Goal: Task Accomplishment & Management: Use online tool/utility

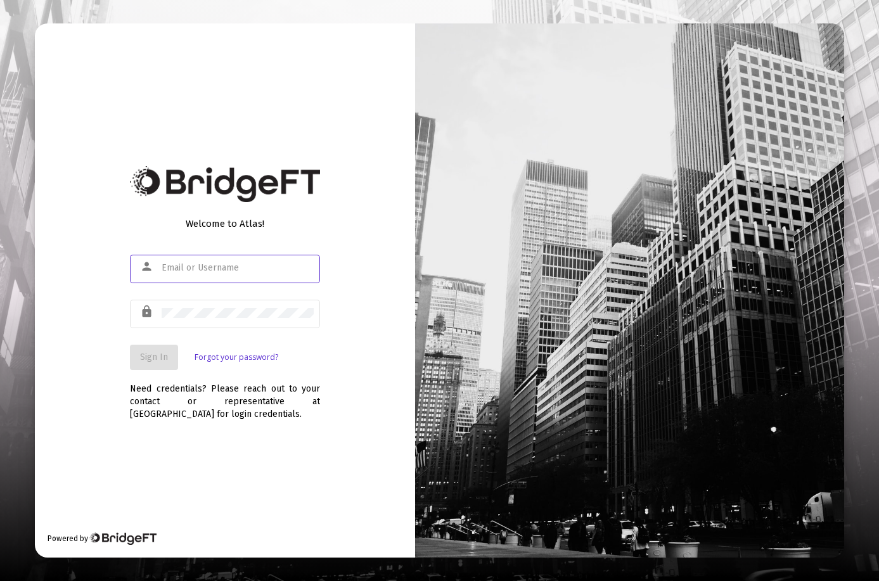
click at [160, 268] on div "person" at bounding box center [149, 267] width 25 height 22
click at [174, 271] on input "text" at bounding box center [238, 268] width 152 height 10
click at [176, 270] on input "text" at bounding box center [238, 268] width 152 height 10
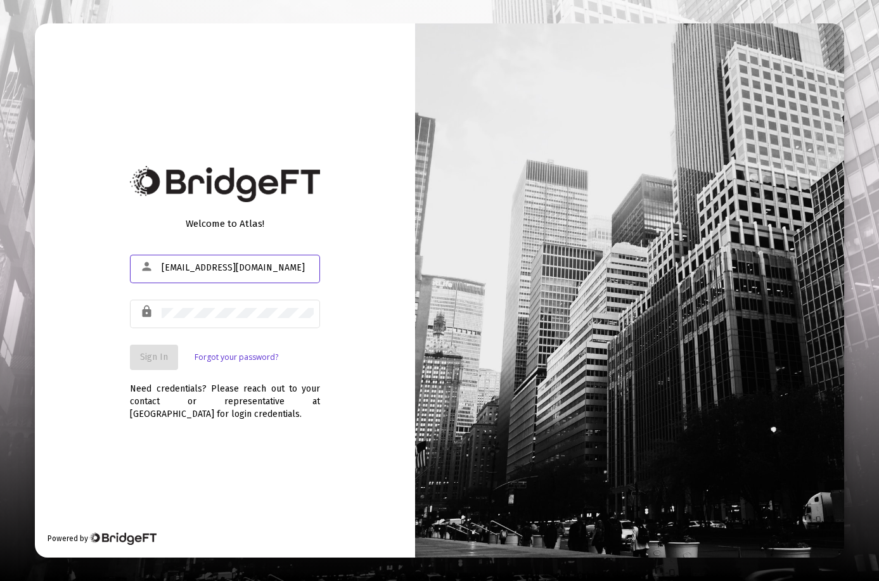
type input "kaley@speltswm.com"
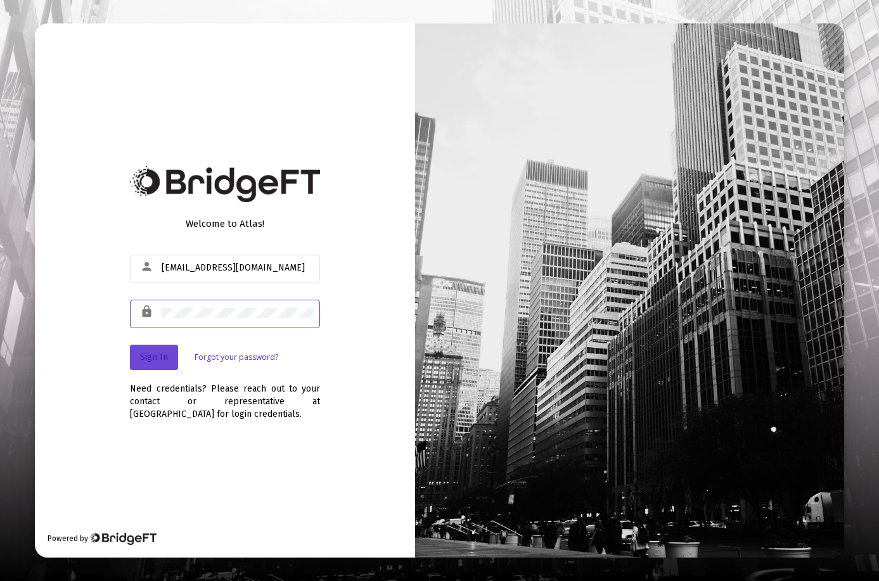
click at [153, 359] on span "Sign In" at bounding box center [154, 357] width 28 height 11
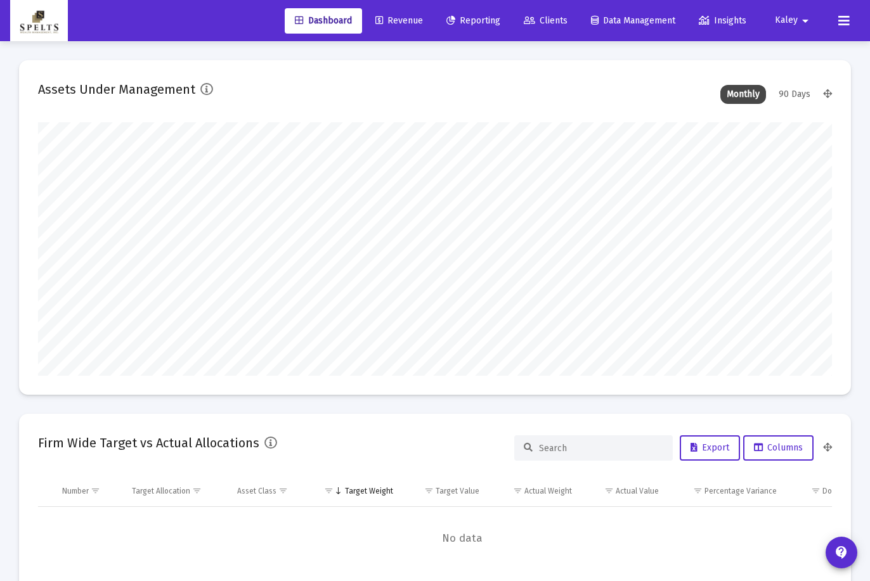
scroll to position [254, 427]
type input "2025-10-01"
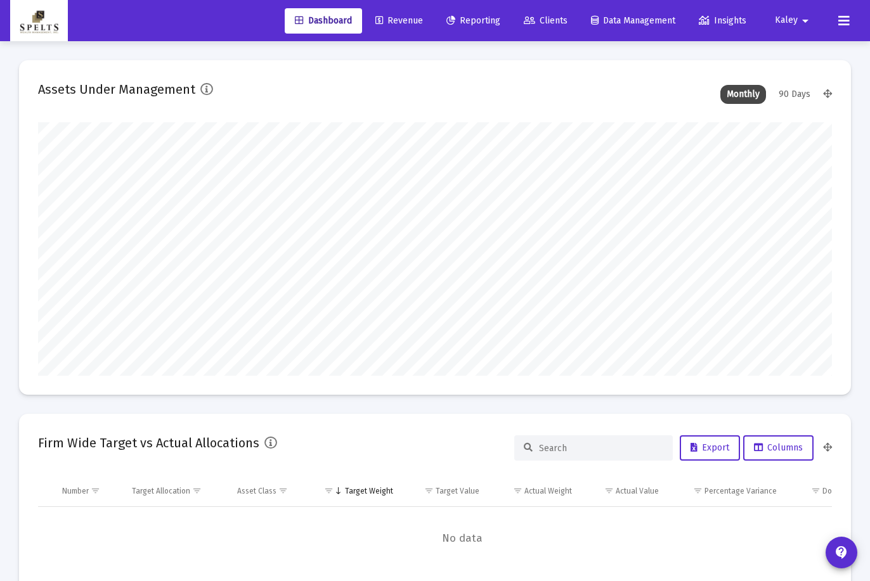
click at [405, 17] on span "Revenue" at bounding box center [399, 20] width 48 height 11
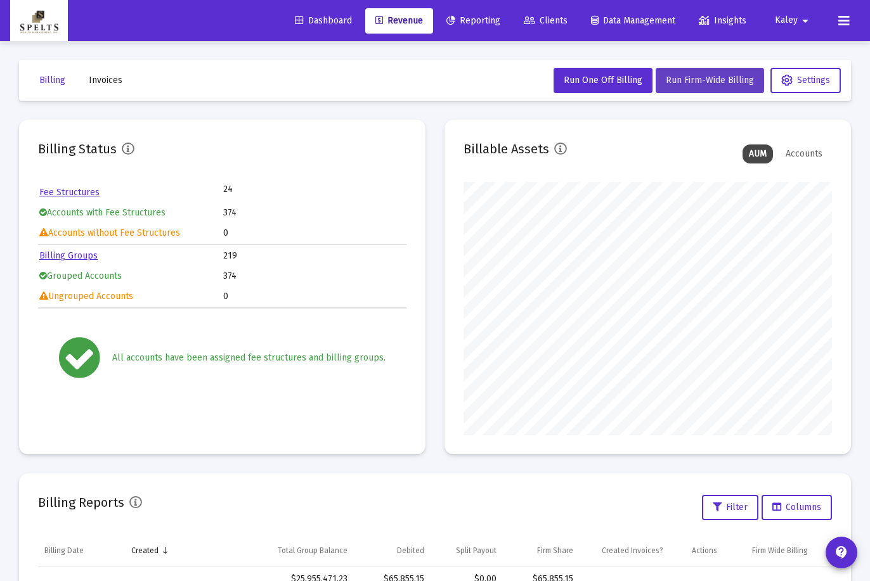
click at [689, 83] on span "Run Firm-Wide Billing" at bounding box center [710, 80] width 88 height 11
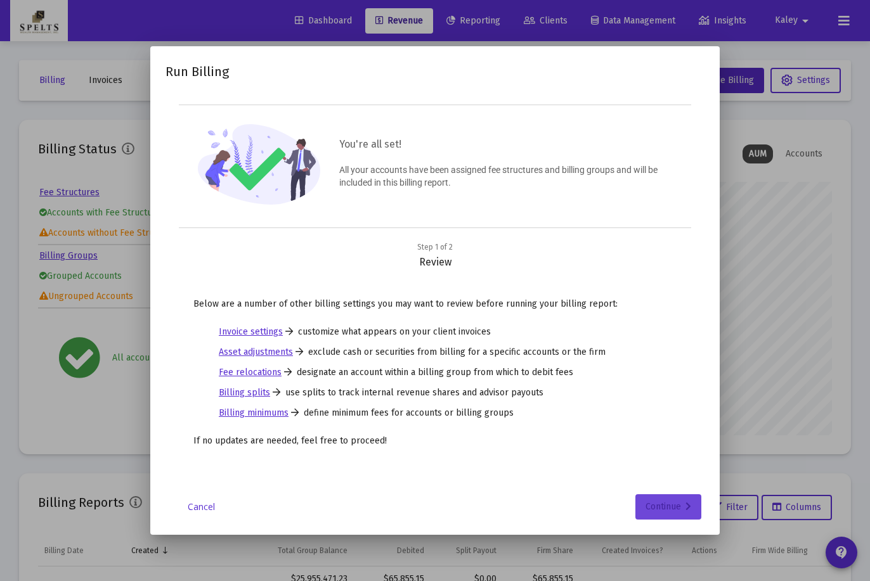
click at [666, 501] on div "Continue" at bounding box center [668, 506] width 46 height 25
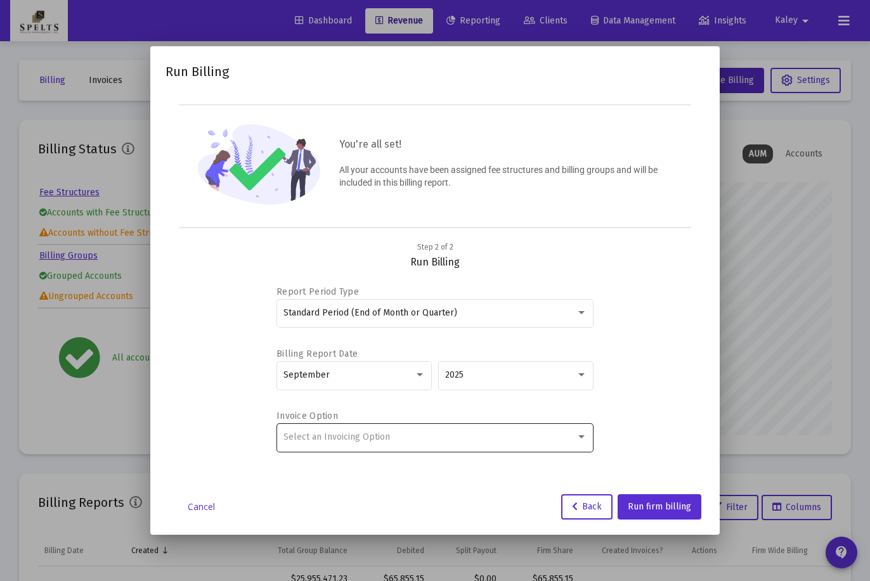
click at [543, 432] on div "Select an Invoicing Option" at bounding box center [429, 437] width 292 height 10
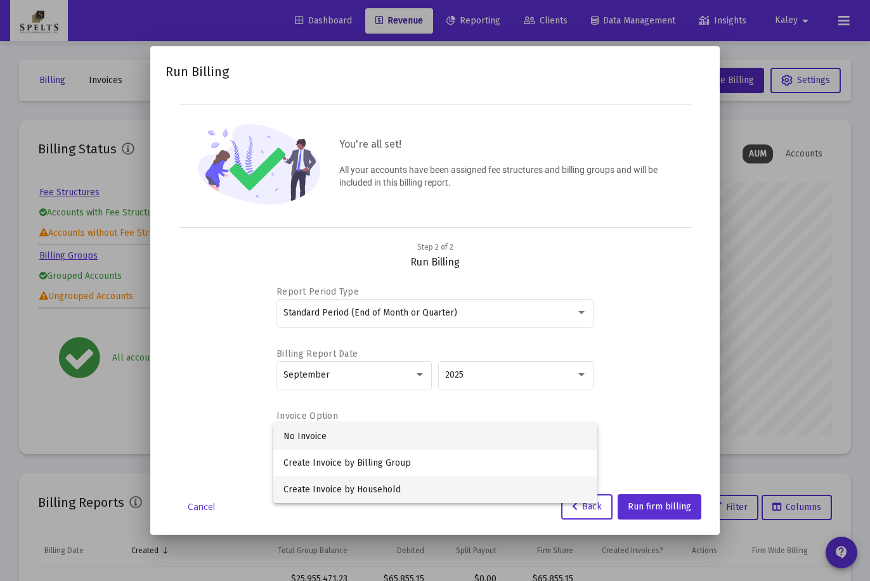
click at [376, 486] on span "Create Invoice by Household" at bounding box center [435, 490] width 304 height 27
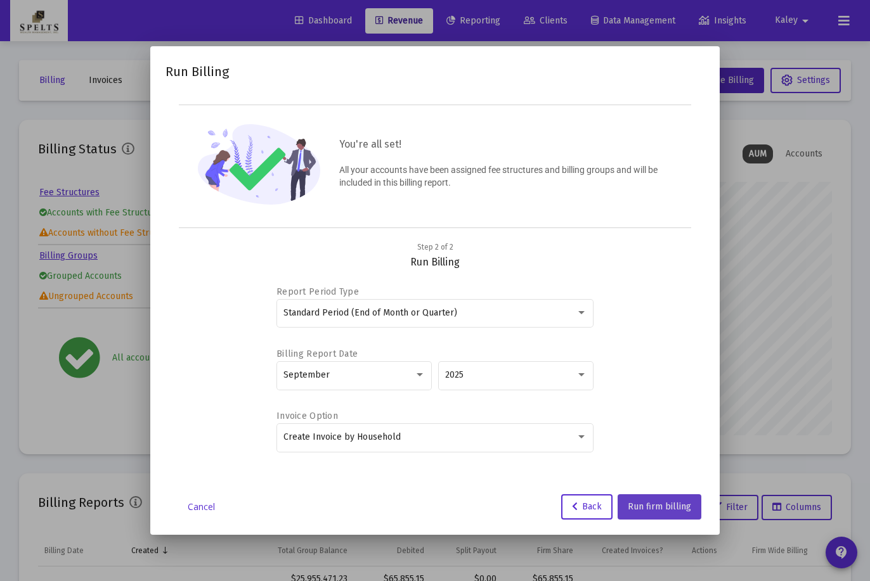
click at [664, 511] on span "Run firm billing" at bounding box center [659, 506] width 63 height 11
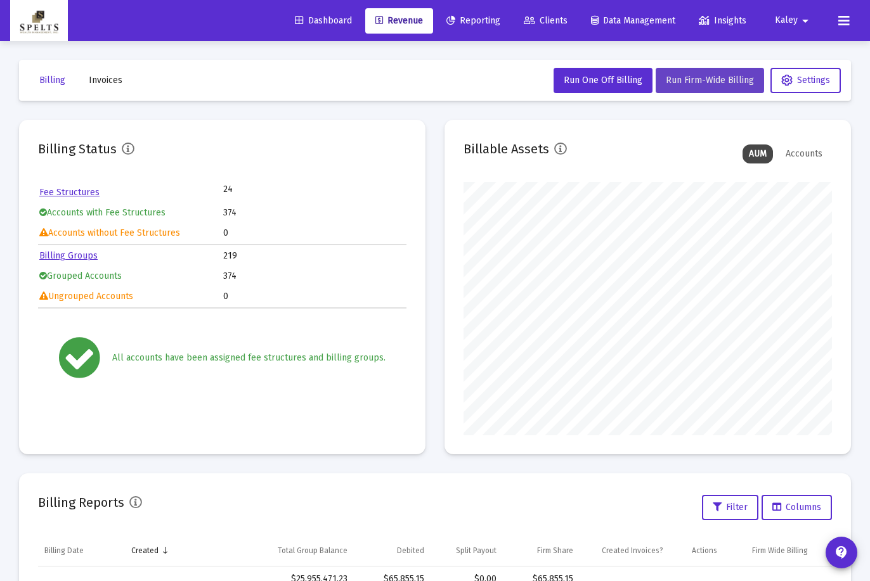
scroll to position [127, 0]
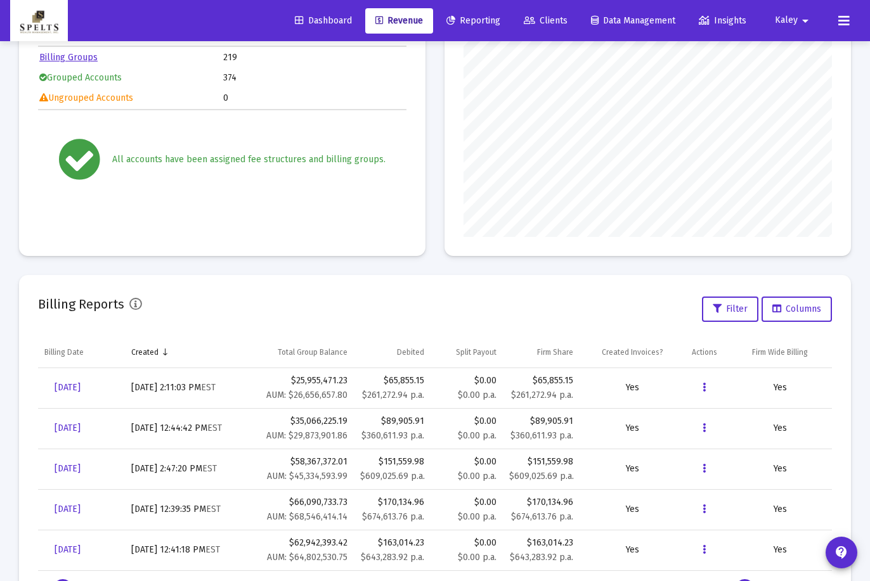
scroll to position [254, 0]
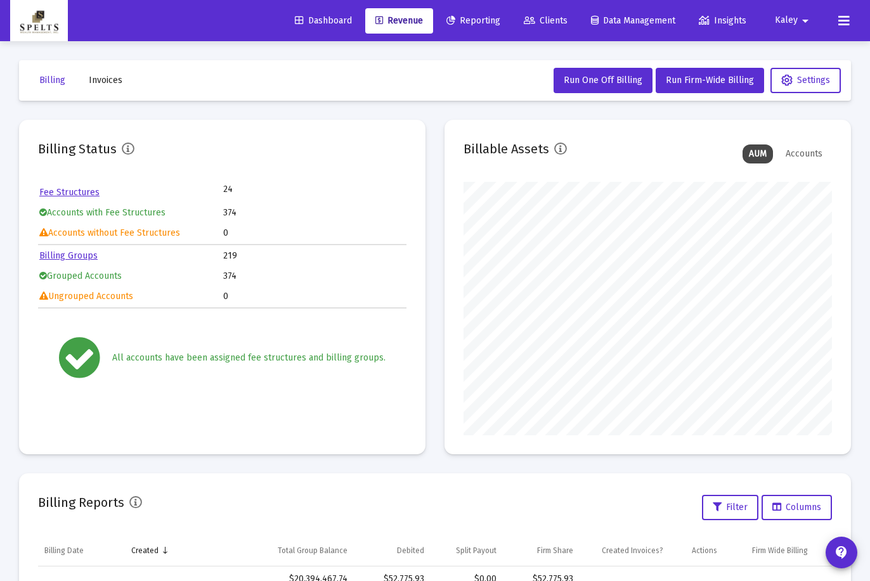
scroll to position [127, 0]
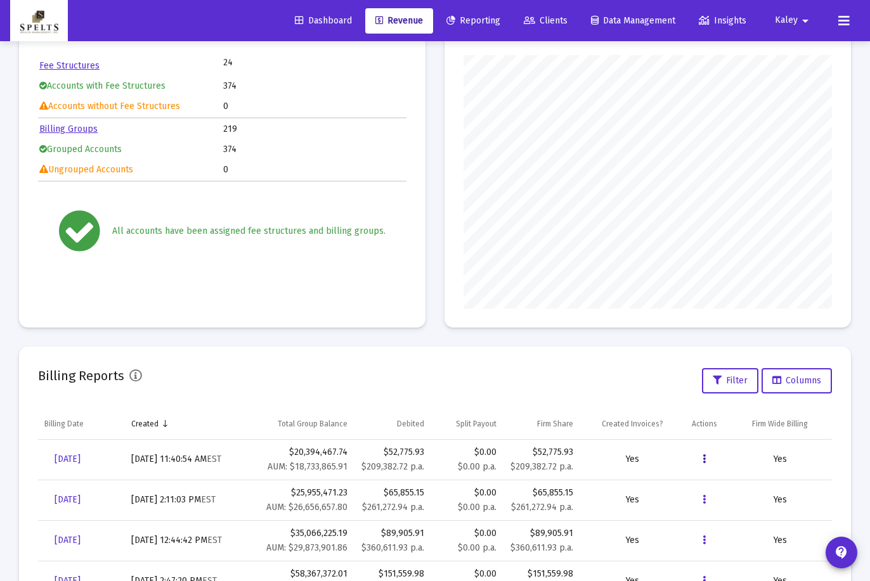
click at [704, 458] on icon "Data grid" at bounding box center [703, 459] width 3 height 15
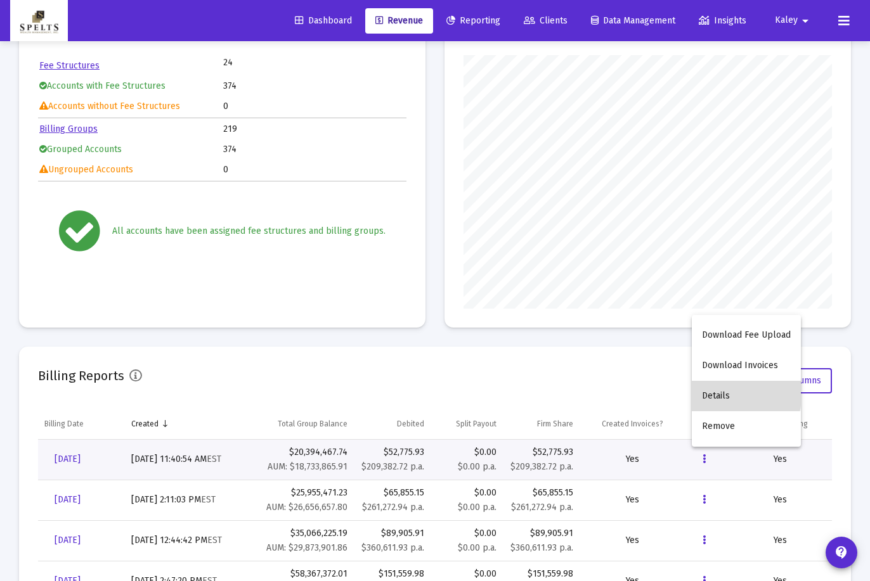
click at [716, 392] on button "Details" at bounding box center [746, 396] width 109 height 30
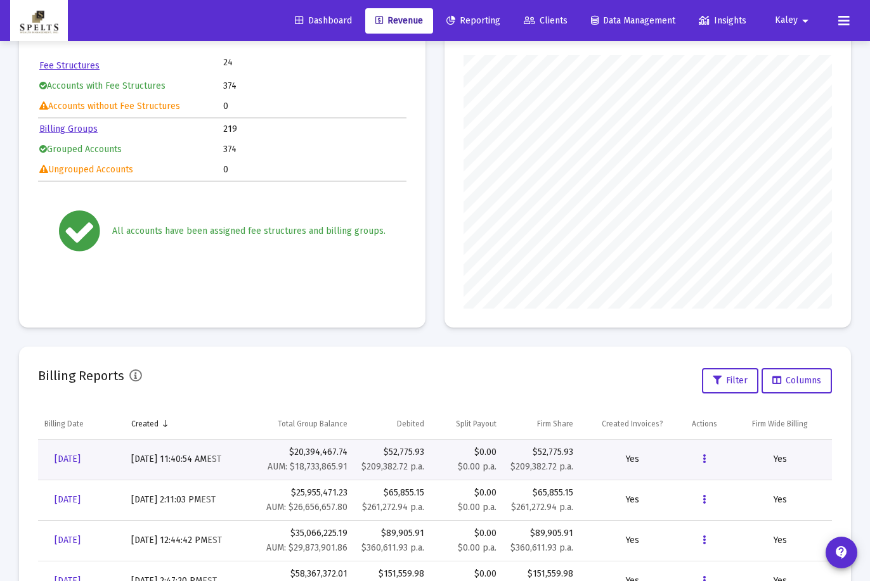
scroll to position [41, 0]
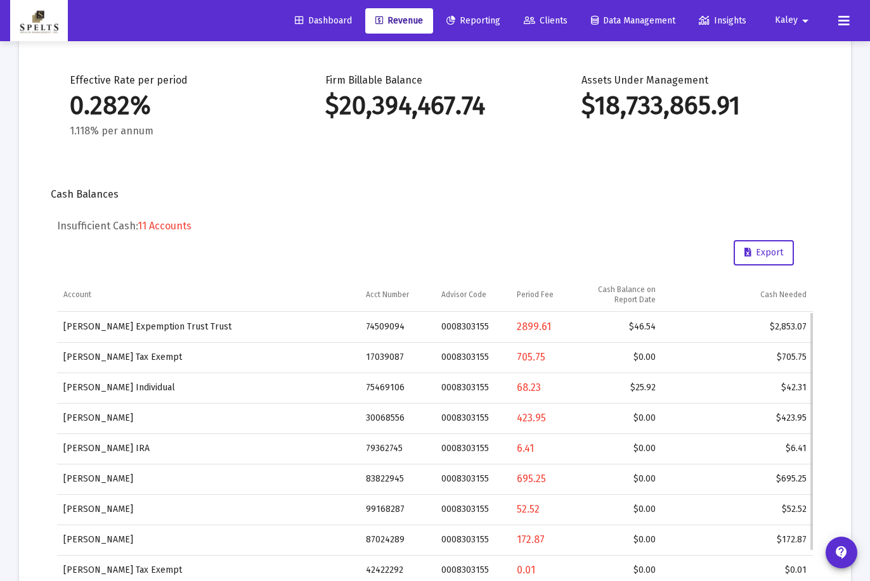
scroll to position [168, 0]
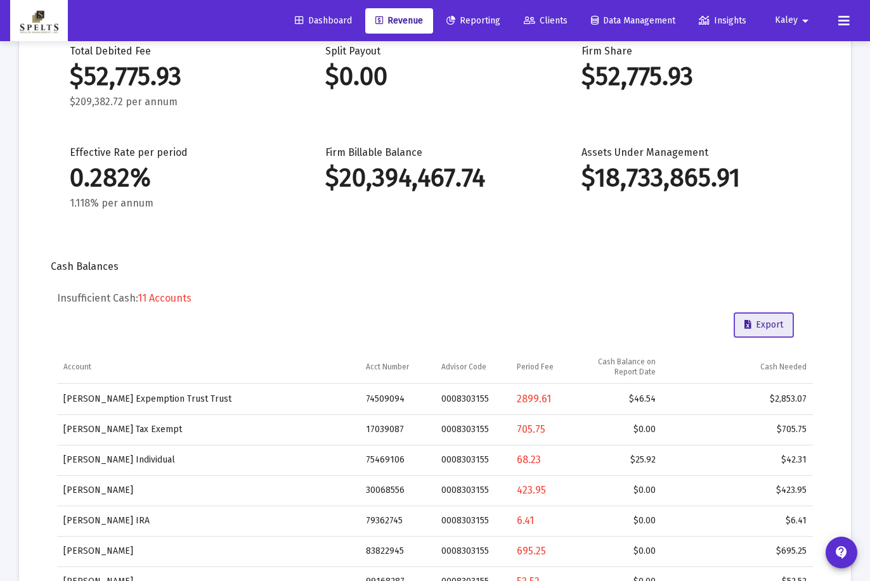
click at [767, 328] on span "Export" at bounding box center [763, 324] width 39 height 11
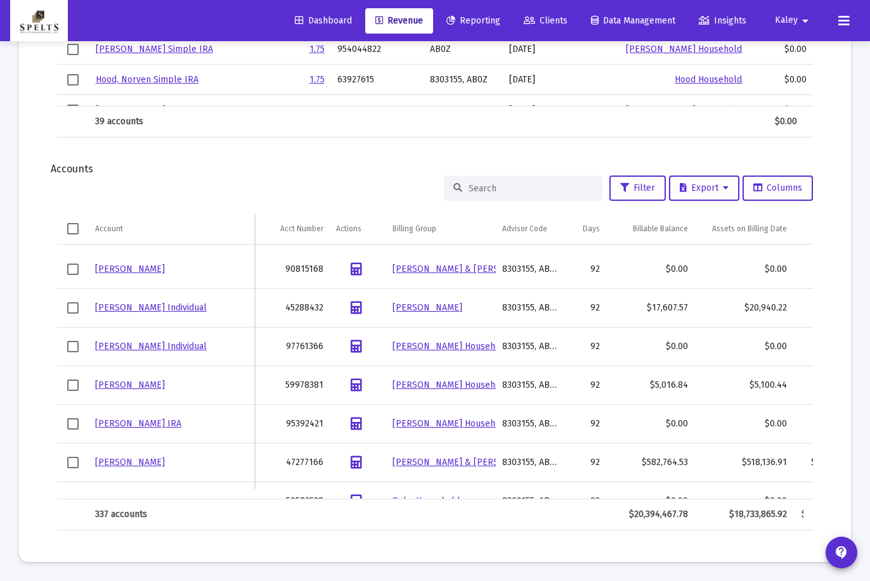
scroll to position [507, 0]
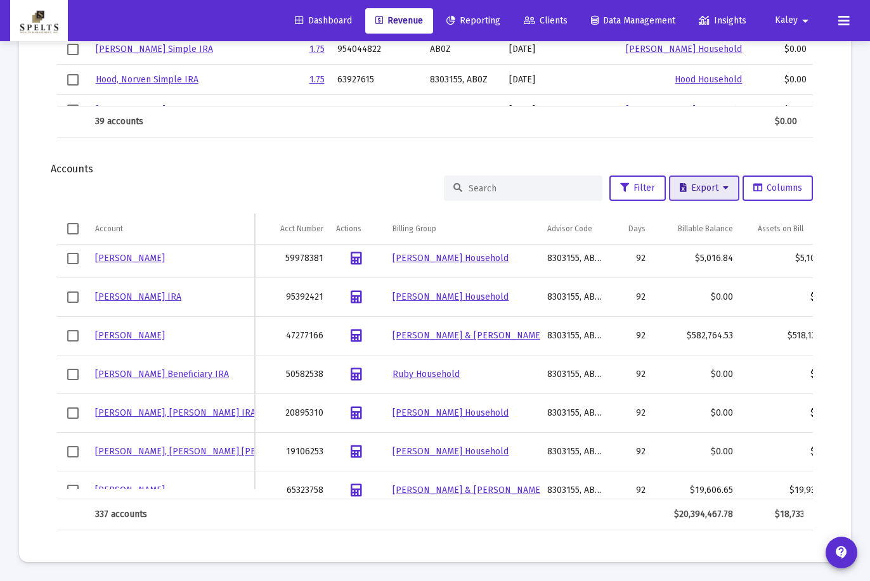
click at [715, 181] on button "Export" at bounding box center [704, 188] width 70 height 25
click at [707, 224] on button "Export All Rows" at bounding box center [707, 221] width 86 height 30
click at [319, 127] on td "Data grid" at bounding box center [287, 121] width 81 height 30
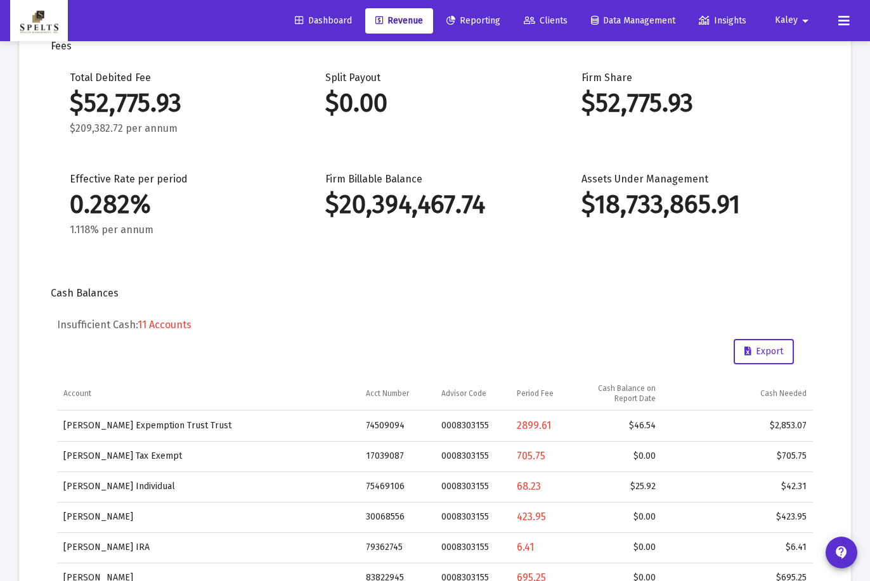
scroll to position [0, 0]
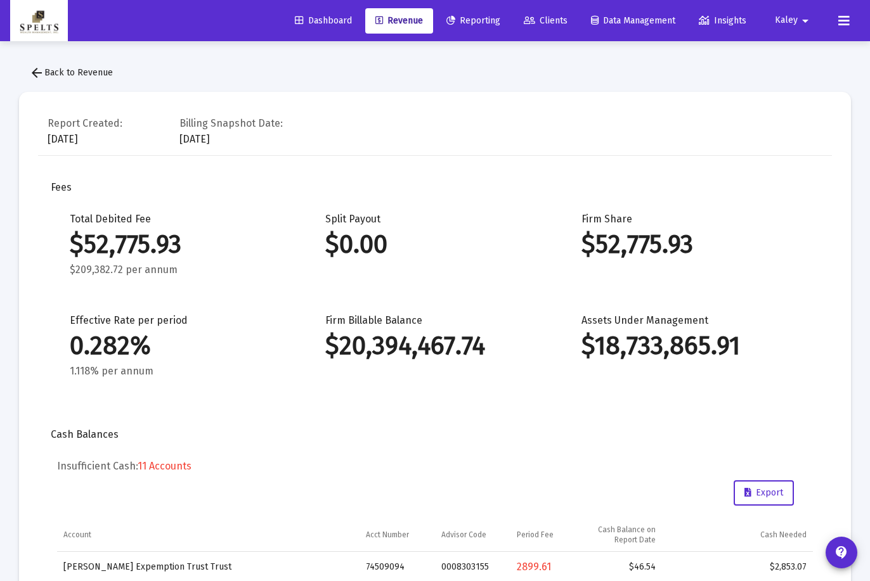
click at [34, 71] on mat-icon "arrow_back" at bounding box center [36, 72] width 15 height 15
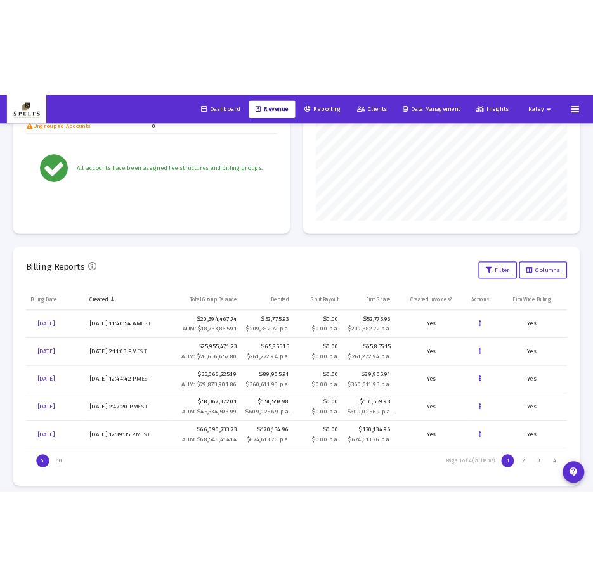
scroll to position [254, 0]
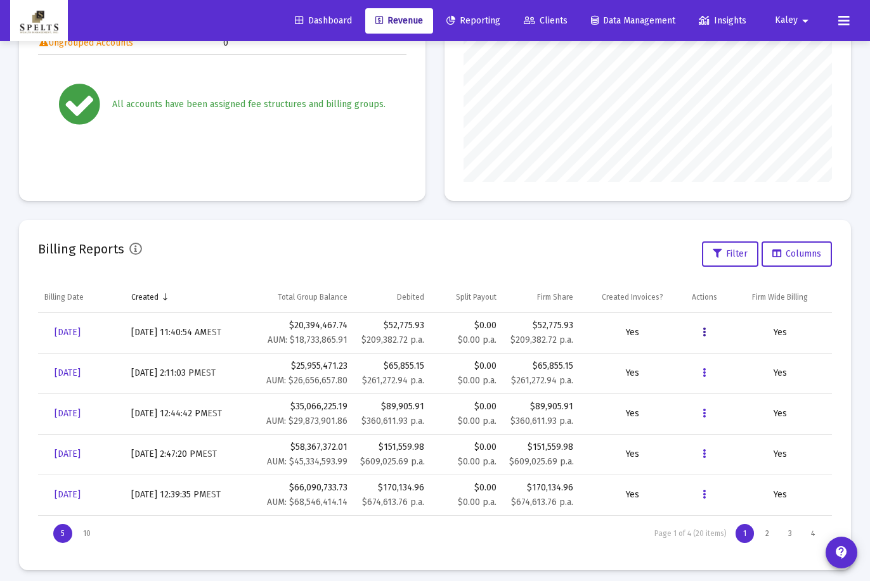
click at [707, 332] on button "Data grid" at bounding box center [704, 332] width 25 height 25
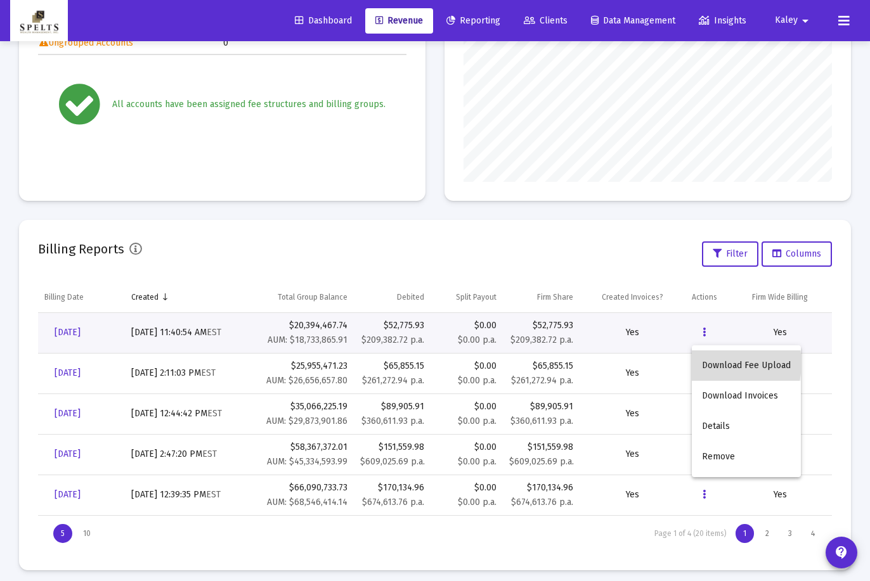
click at [718, 364] on button "Download Fee Upload" at bounding box center [746, 366] width 109 height 30
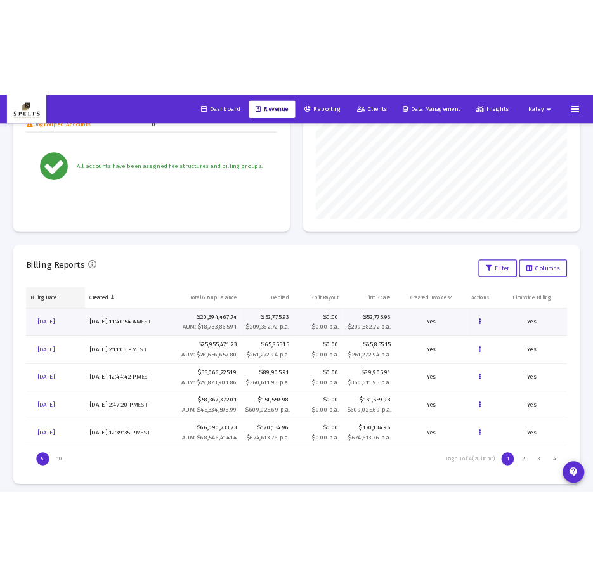
scroll to position [633651, 633675]
